Goal: Task Accomplishment & Management: Manage account settings

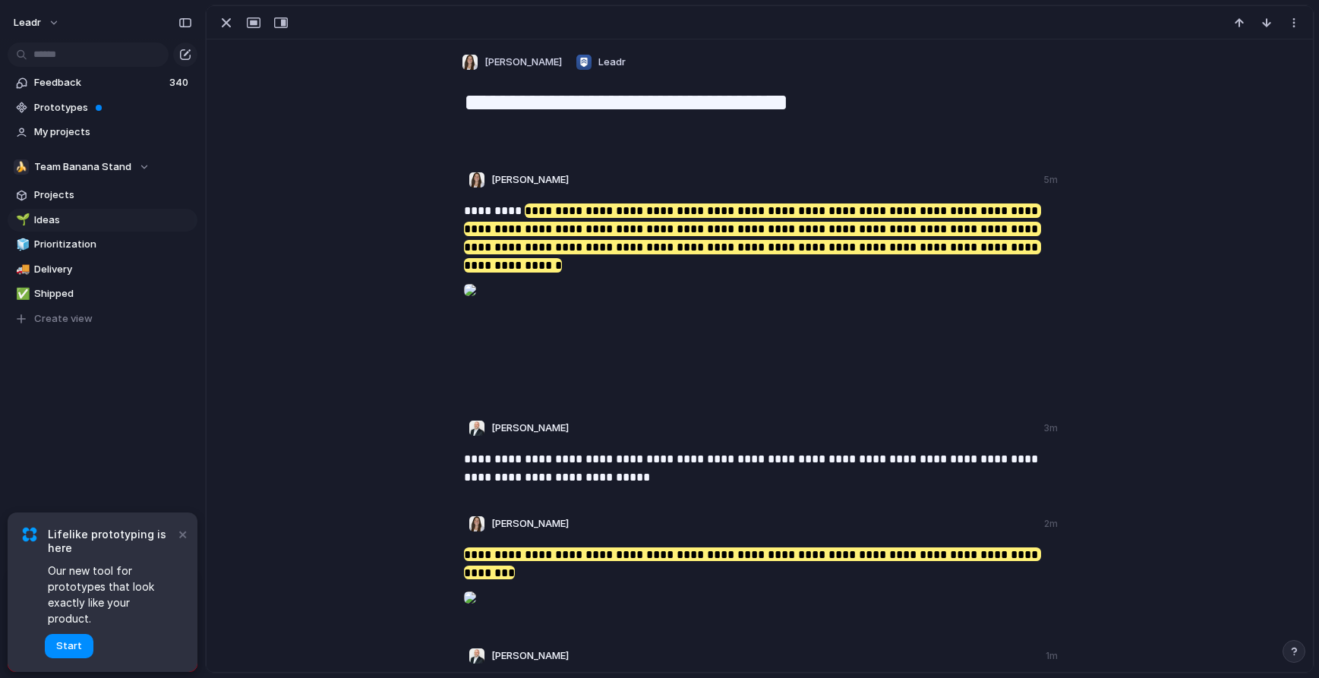
scroll to position [5, 0]
click at [1290, 24] on div "button" at bounding box center [1294, 23] width 12 height 12
click at [1231, 181] on div "Delete" at bounding box center [659, 339] width 1319 height 678
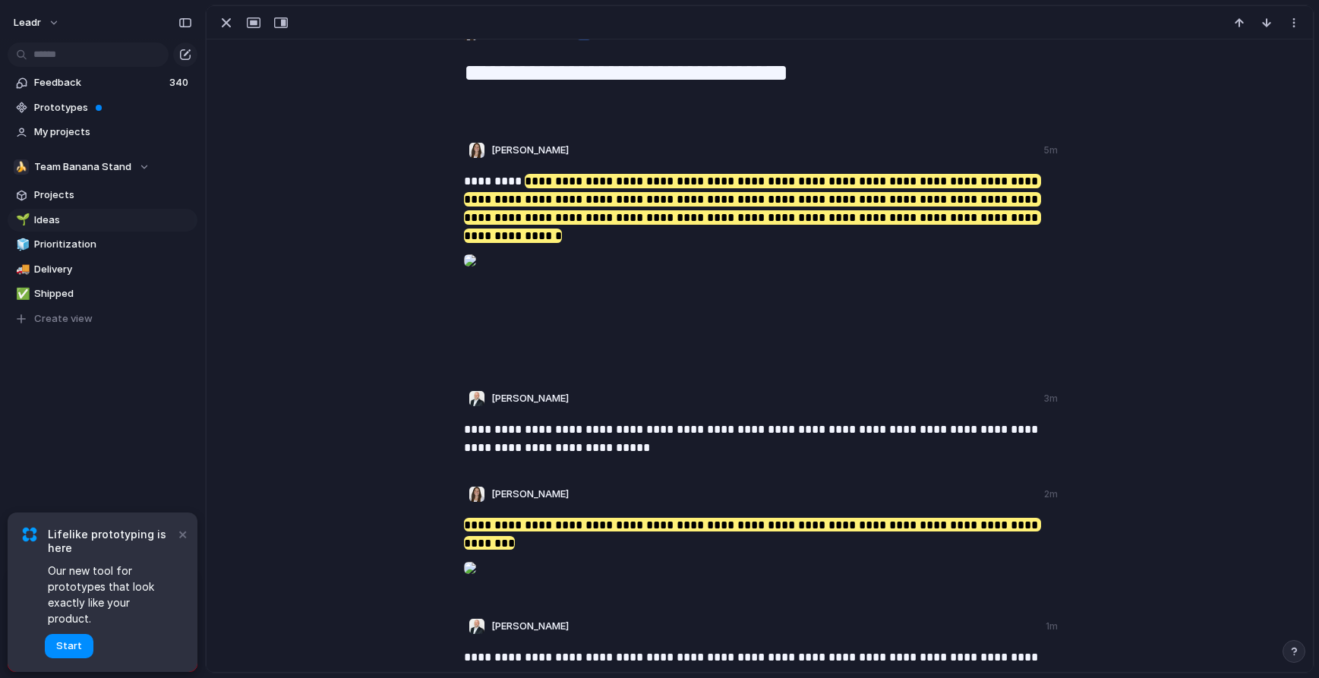
scroll to position [327, 0]
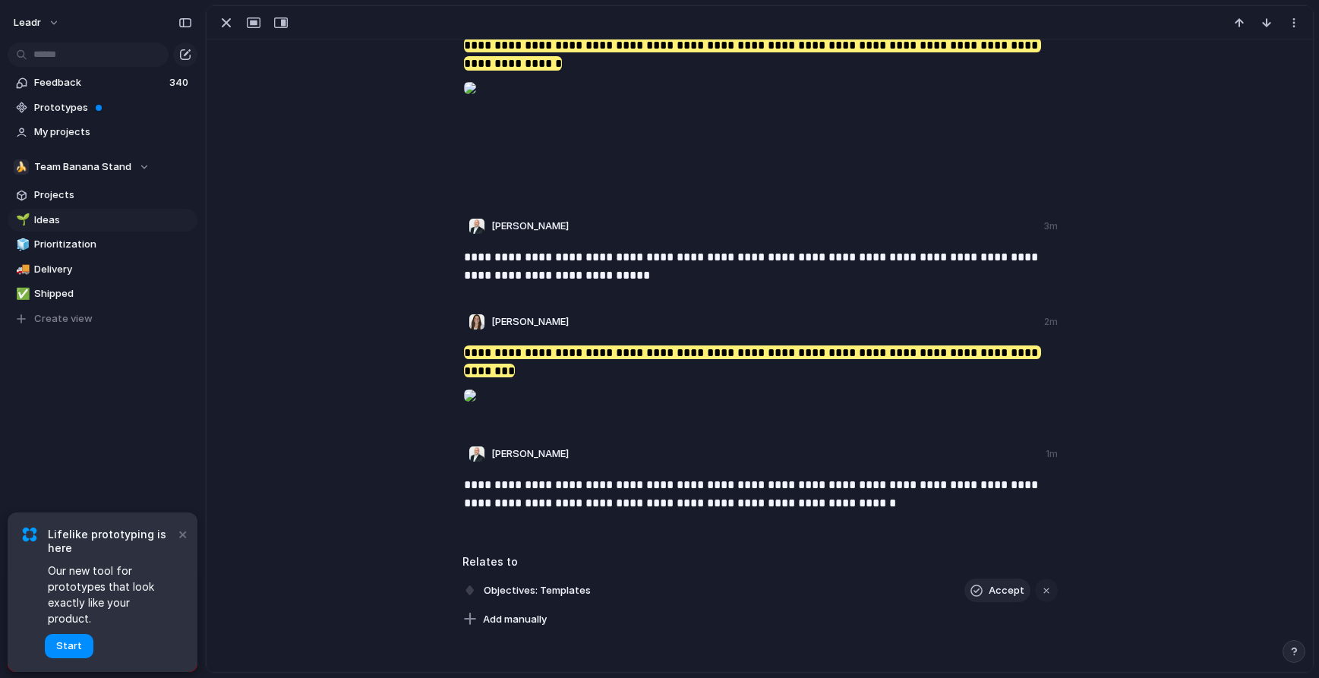
click at [999, 591] on span "Accept" at bounding box center [1007, 590] width 36 height 15
click at [1013, 586] on button "button" at bounding box center [1019, 591] width 20 height 20
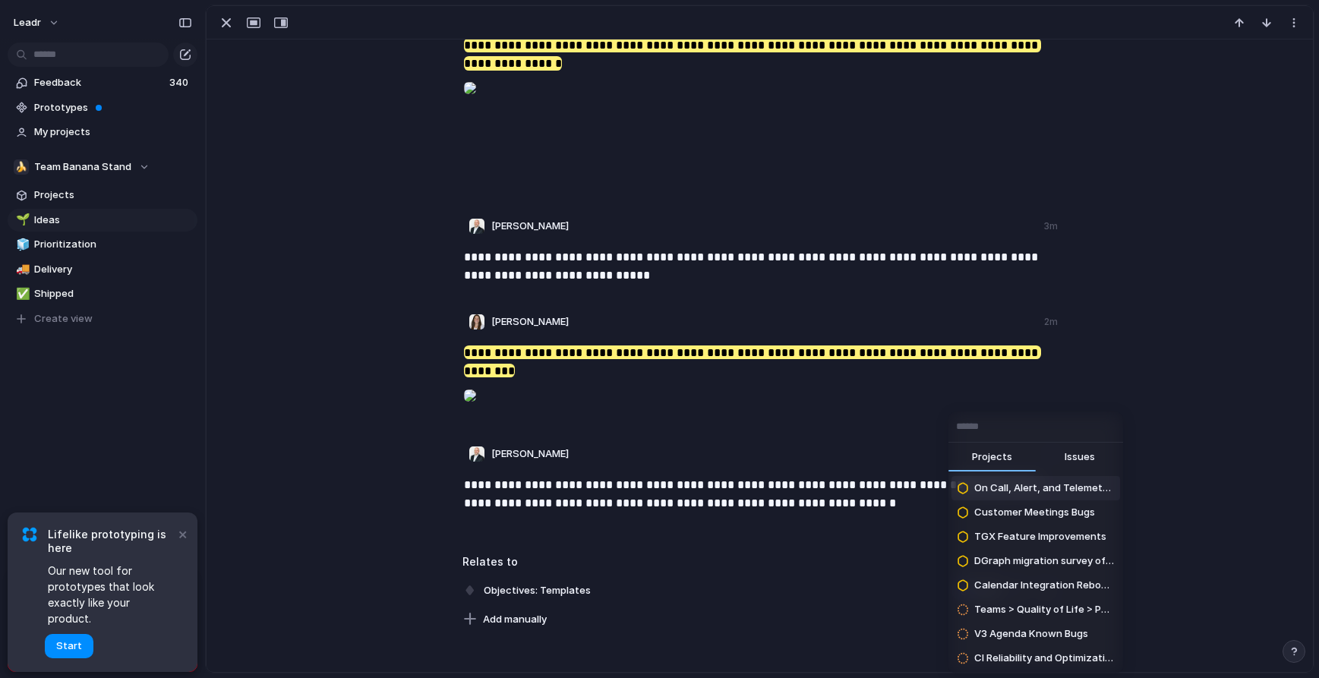
click at [838, 606] on div "Projects Issues On Call, Alert, and Telemetry Maintenance Customer Meetings Bug…" at bounding box center [659, 339] width 1319 height 678
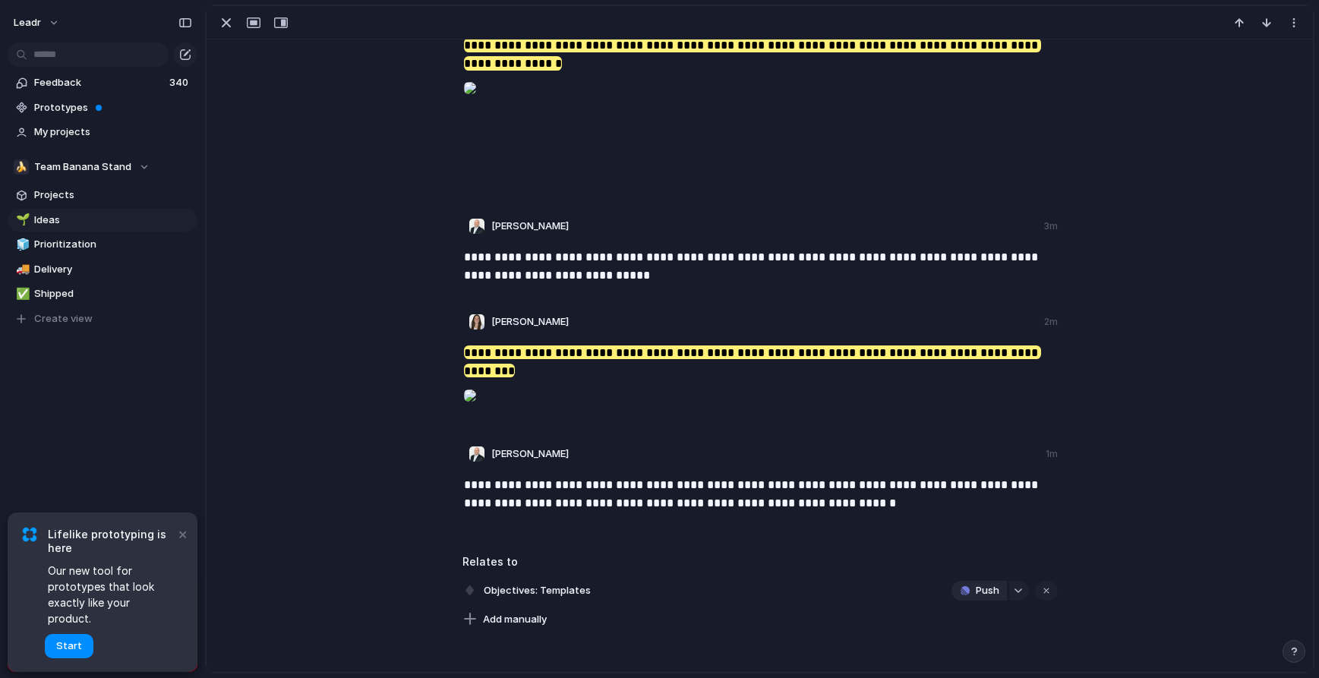
click at [978, 591] on span "Push" at bounding box center [988, 590] width 24 height 15
click at [965, 646] on span "Issue" at bounding box center [954, 646] width 25 height 15
click at [964, 592] on span "Open in Linear" at bounding box center [964, 590] width 66 height 15
click at [566, 594] on span "Objectives: Templates" at bounding box center [537, 590] width 116 height 21
